Goal: Task Accomplishment & Management: Use online tool/utility

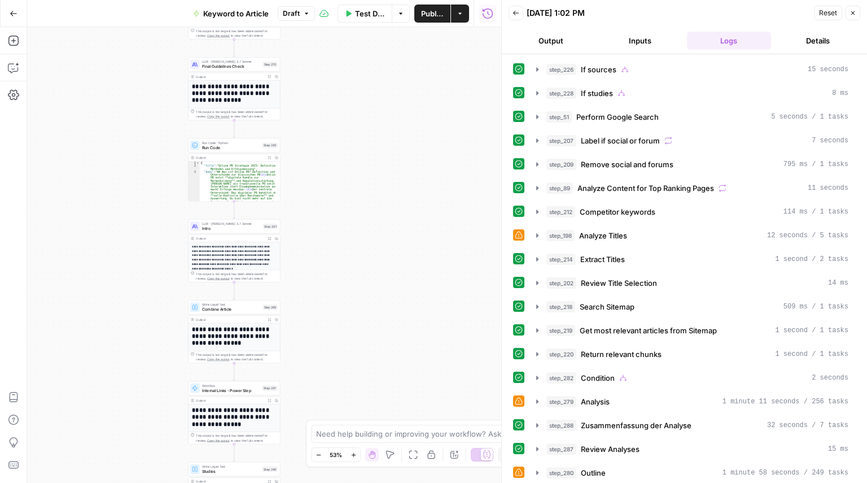
scroll to position [88, 0]
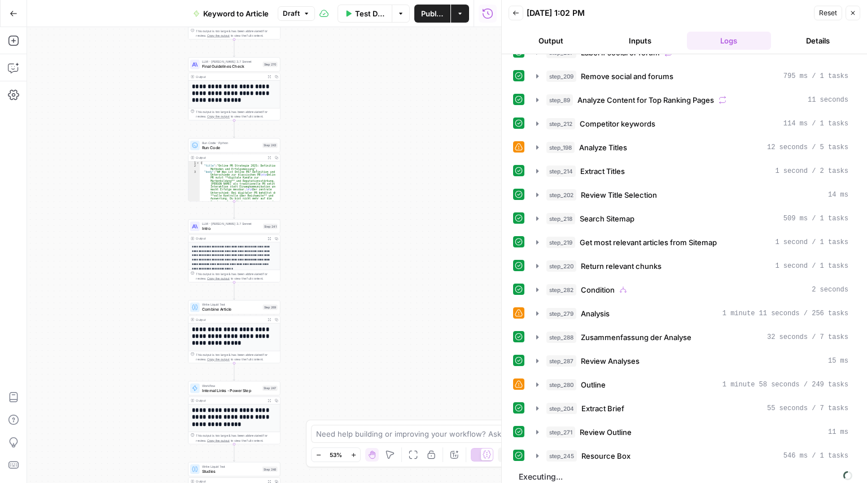
click at [11, 10] on icon "button" at bounding box center [14, 14] width 8 height 8
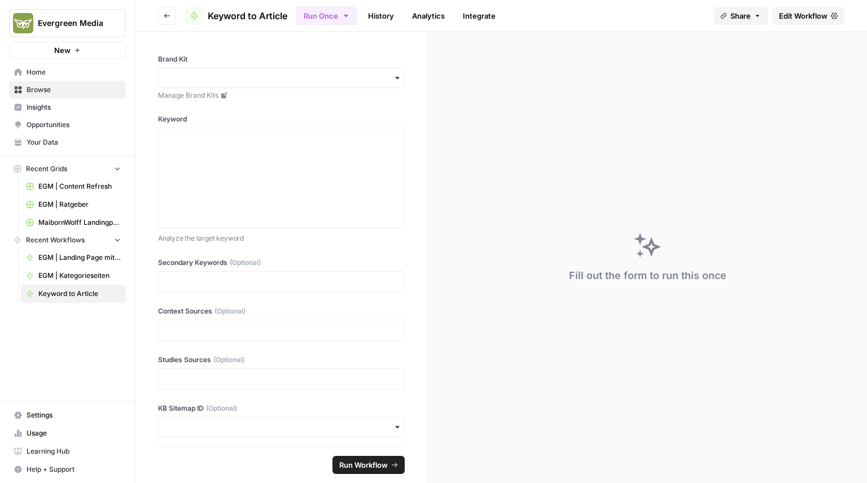
click at [158, 16] on button "Go back" at bounding box center [167, 16] width 18 height 18
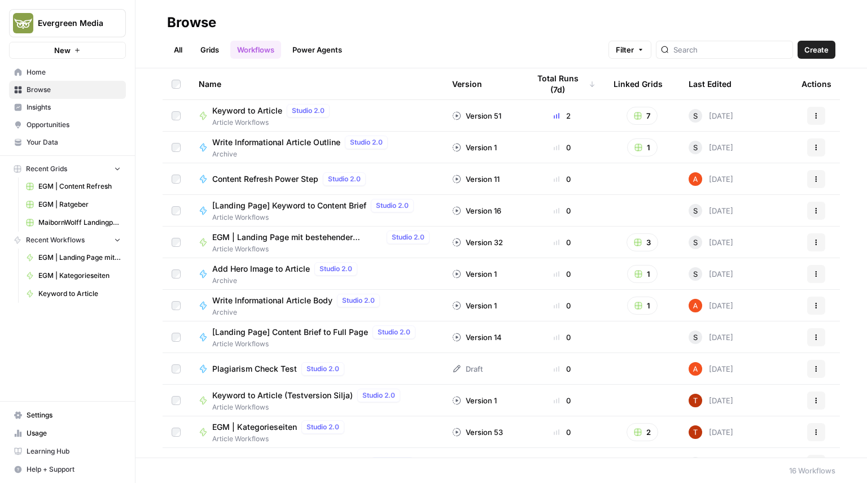
click at [206, 46] on link "Grids" at bounding box center [210, 50] width 32 height 18
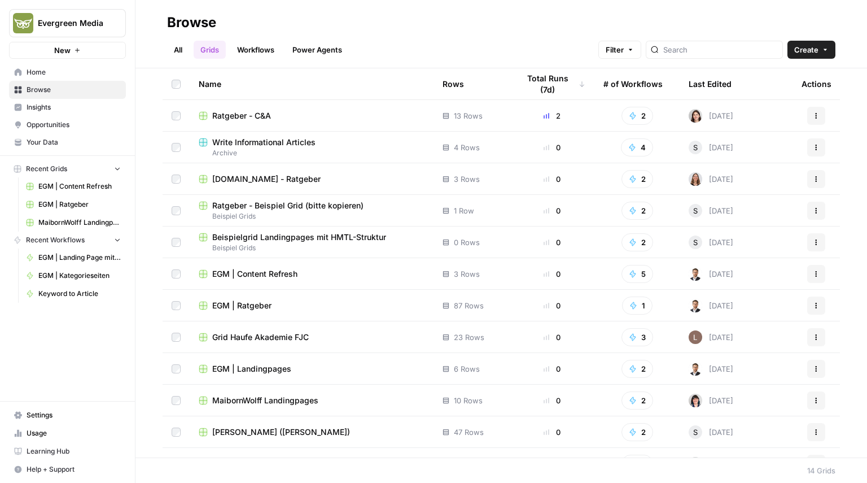
click at [255, 116] on span "Ratgeber - C&A" at bounding box center [241, 115] width 59 height 11
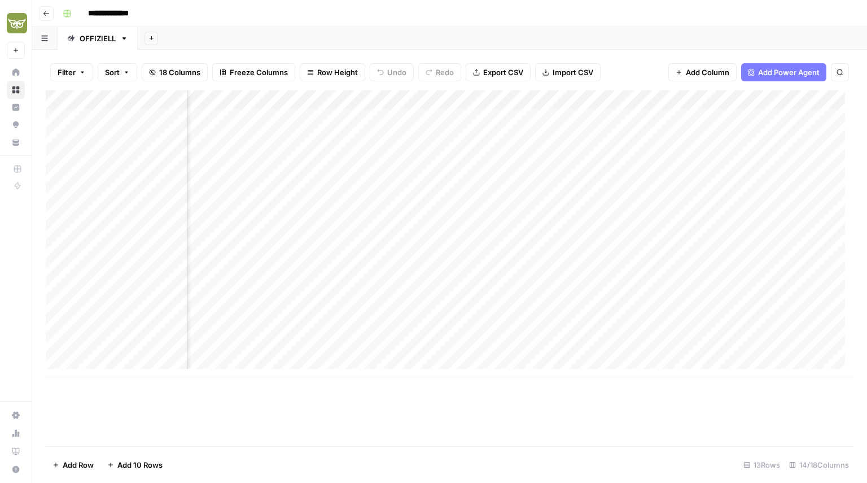
scroll to position [0, 761]
click at [574, 101] on div "Add Column" at bounding box center [450, 233] width 808 height 287
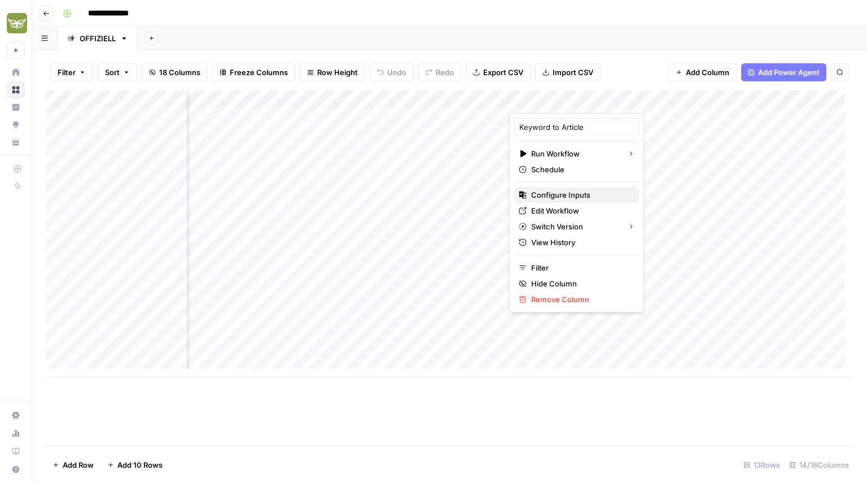
click at [562, 191] on span "Configure Inputs" at bounding box center [580, 194] width 99 height 11
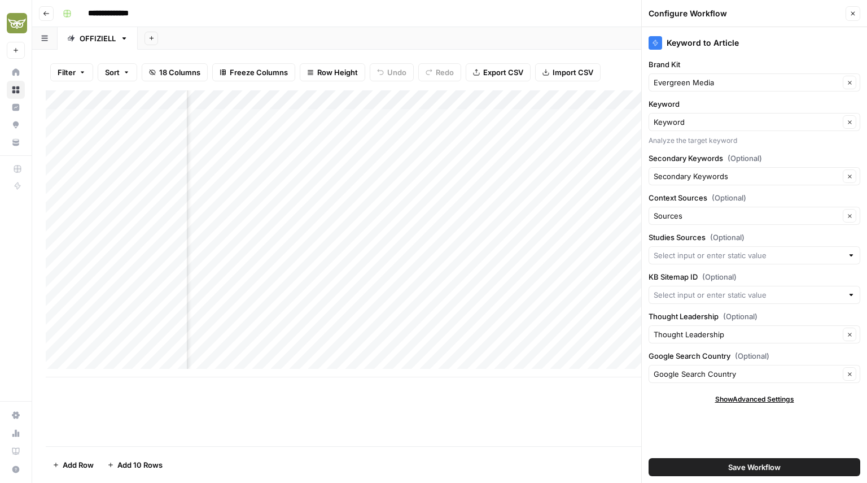
click at [724, 88] on div "Evergreen Media Clear" at bounding box center [755, 82] width 212 height 18
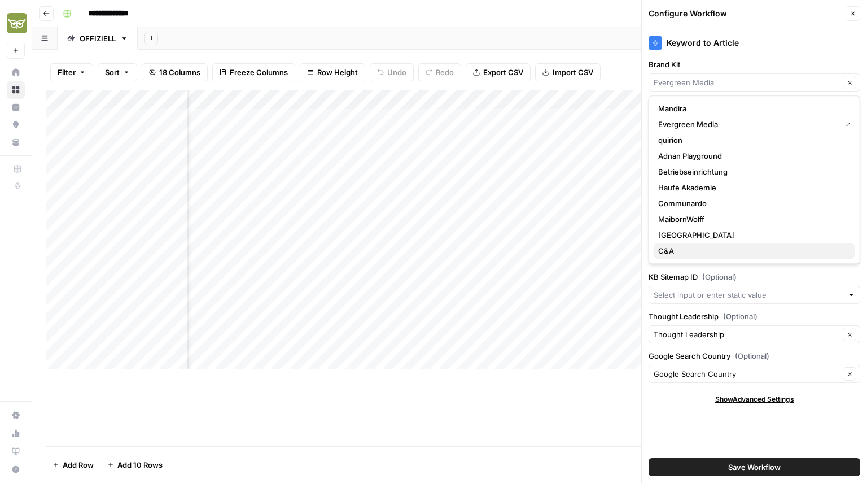
click at [678, 247] on span "C&A" at bounding box center [752, 250] width 188 height 11
type input "C&A"
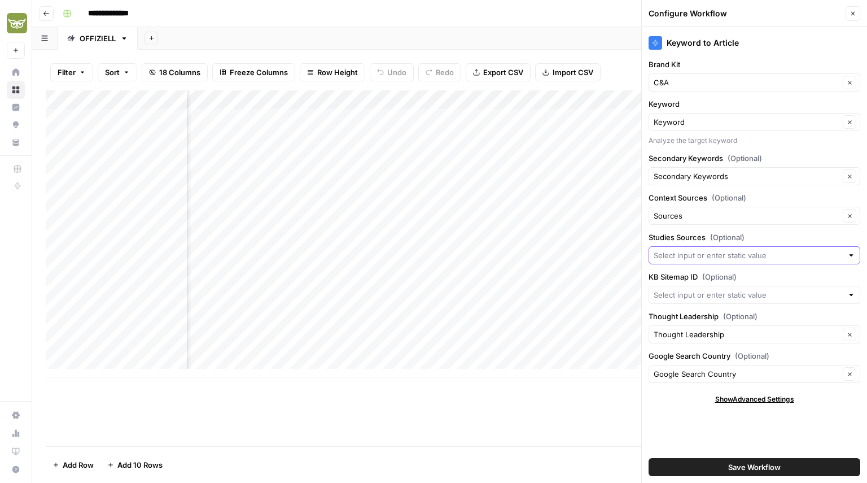
click at [702, 250] on input "Studies Sources (Optional)" at bounding box center [748, 255] width 189 height 11
click at [688, 290] on input "KB Sitemap ID (Optional)" at bounding box center [748, 294] width 189 height 11
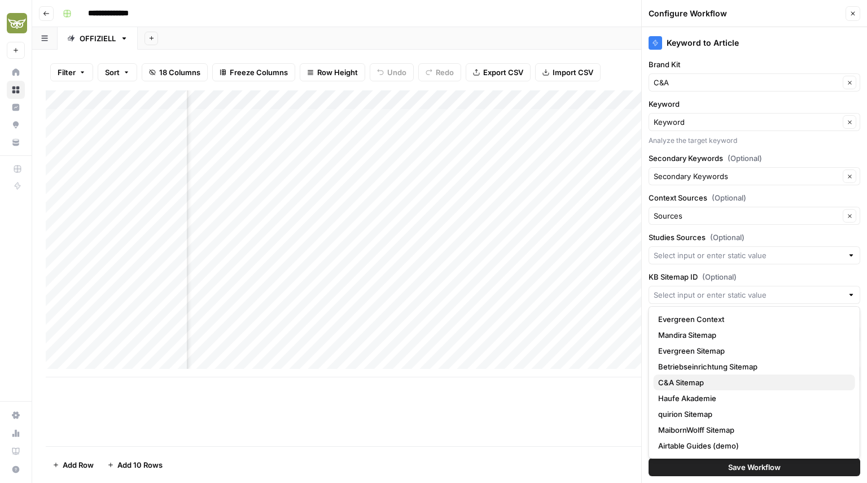
click at [672, 383] on span "C&A Sitemap" at bounding box center [752, 382] width 188 height 11
type input "C&A Sitemap"
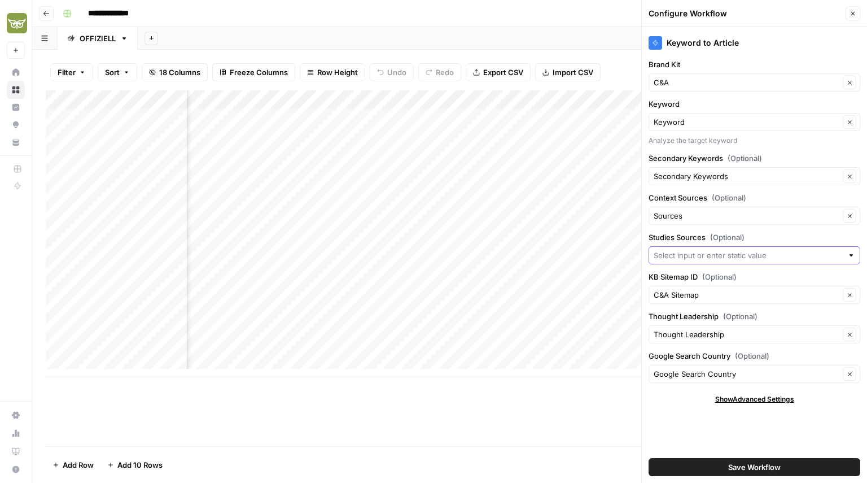
click at [693, 255] on input "Studies Sources (Optional)" at bounding box center [748, 255] width 189 height 11
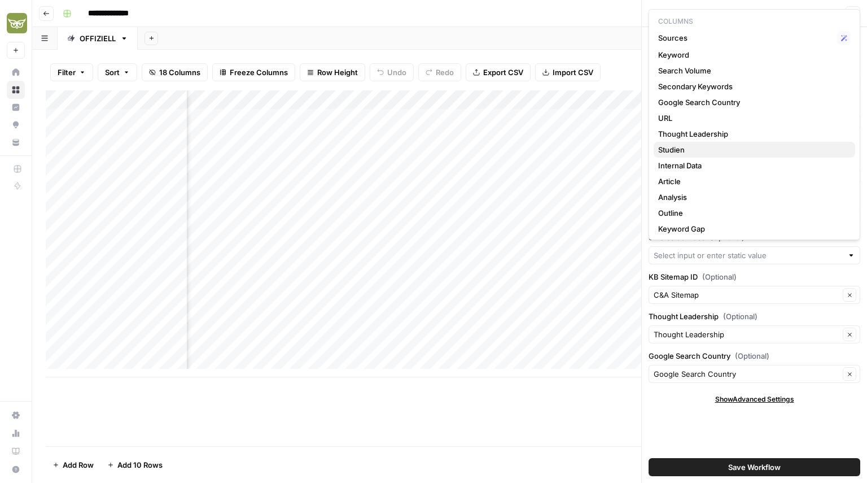
click at [675, 152] on span "Studien" at bounding box center [752, 149] width 188 height 11
type input "Studien"
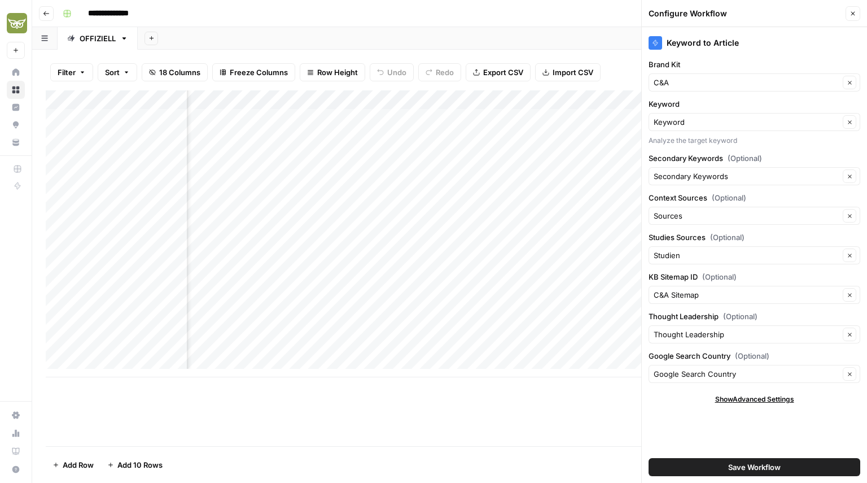
click at [692, 460] on button "Save Workflow" at bounding box center [755, 467] width 212 height 18
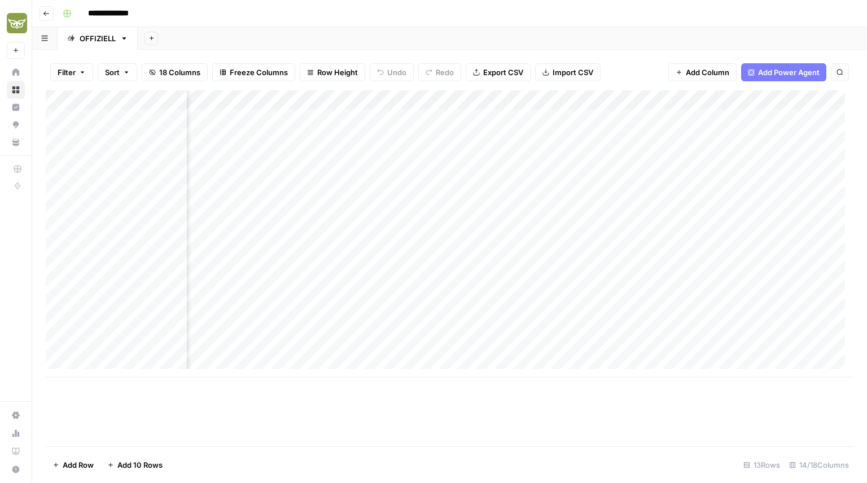
scroll to position [0, 895]
click at [430, 99] on div "Add Column" at bounding box center [450, 233] width 808 height 287
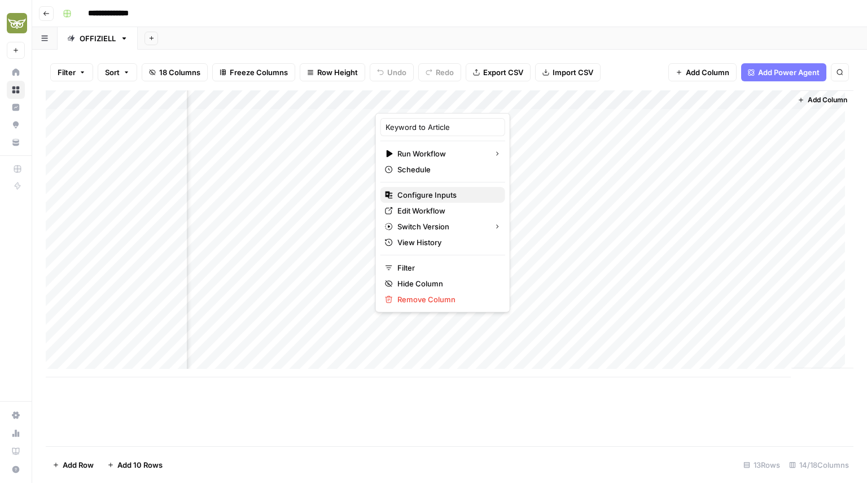
click at [412, 197] on span "Configure Inputs" at bounding box center [446, 194] width 99 height 11
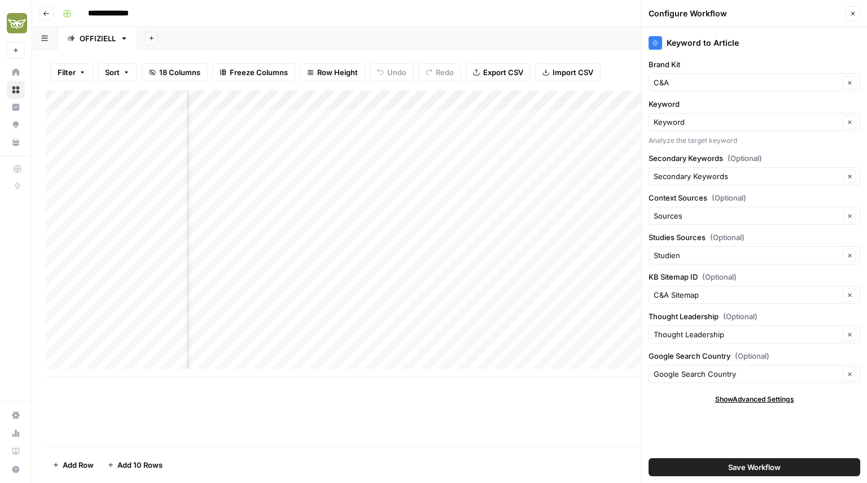
click at [851, 14] on icon "button" at bounding box center [853, 13] width 7 height 7
